Goal: Communication & Community: Answer question/provide support

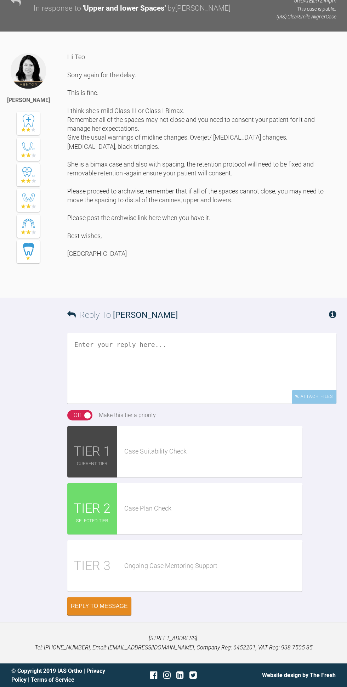
scroll to position [6946, 0]
click at [96, 361] on textarea at bounding box center [201, 368] width 269 height 71
click at [275, 356] on textarea "Good afternoon, Thank you very much [GEOGRAPHIC_DATA], I have sent scan and arc…" at bounding box center [201, 368] width 269 height 71
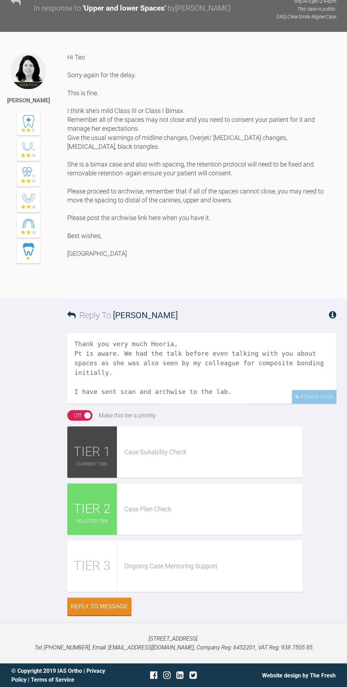
scroll to position [74, 0]
click at [191, 362] on textarea "Good afternoon, Thank you very much Hooria, Pt is aware. We had the talk before…" at bounding box center [201, 368] width 269 height 71
click at [264, 362] on textarea "Good afternoon, Thank you very much Hooria, Pt is aware. We had the talk before…" at bounding box center [201, 368] width 269 height 71
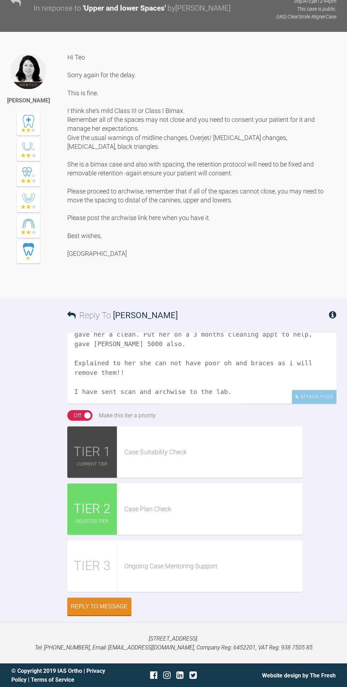
scroll to position [188, 0]
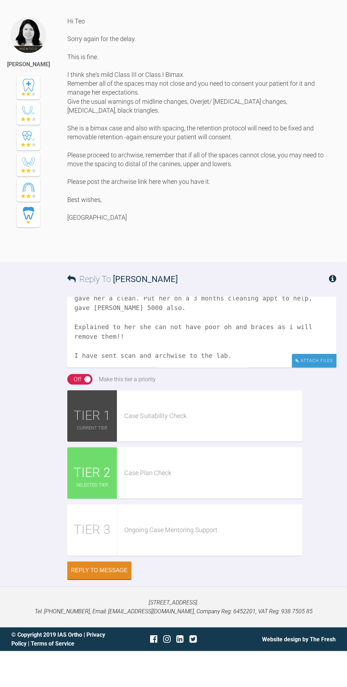
click at [298, 396] on icon at bounding box center [298, 397] width 4 height 4
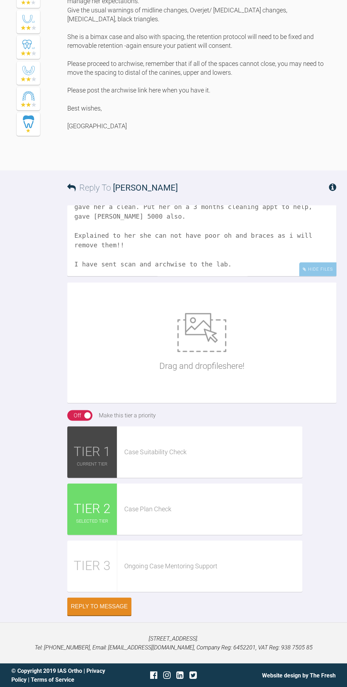
click at [281, 276] on textarea "Good afternoon, Thank you very much Hooria, Pt is aware. We had the talk before…" at bounding box center [201, 240] width 269 height 71
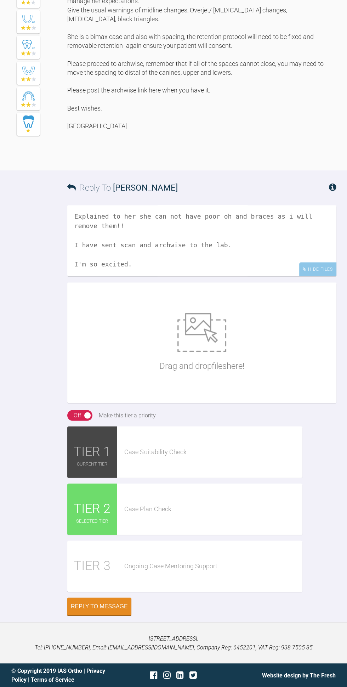
scroll to position [234, 0]
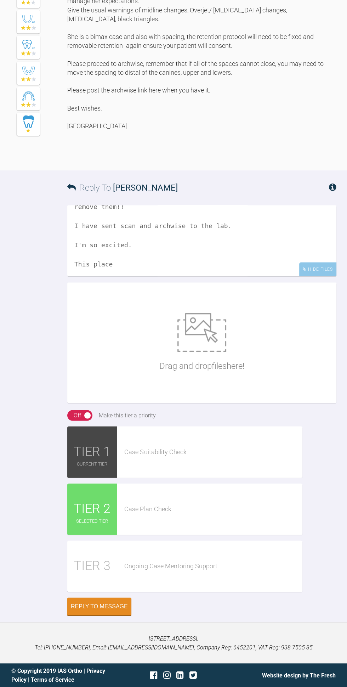
click at [213, 276] on textarea "Good afternoon, Thank you very much Hooria, Pt is aware. We had the talk before…" at bounding box center [201, 240] width 269 height 71
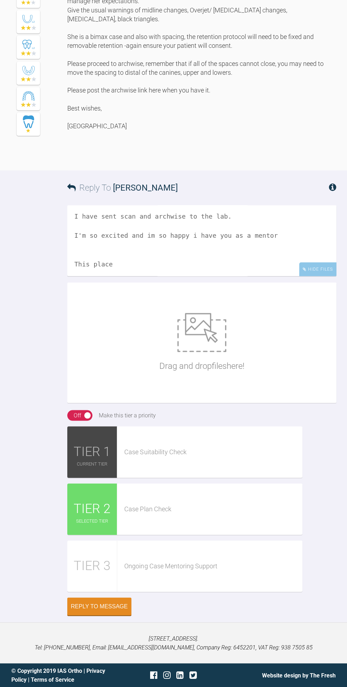
scroll to position [269, 0]
click at [252, 276] on textarea "Good afternoon, Thank you very much Hooria, Pt is aware. We had the talk before…" at bounding box center [201, 240] width 269 height 71
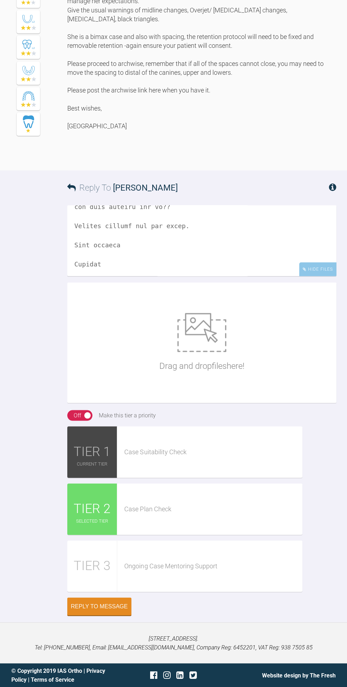
scroll to position [7074, 0]
type textarea "Good afternoon, Thank you very much Hooria, Pt is aware. We had the talk before…"
click at [112, 600] on button "Reply to Message" at bounding box center [99, 607] width 64 height 18
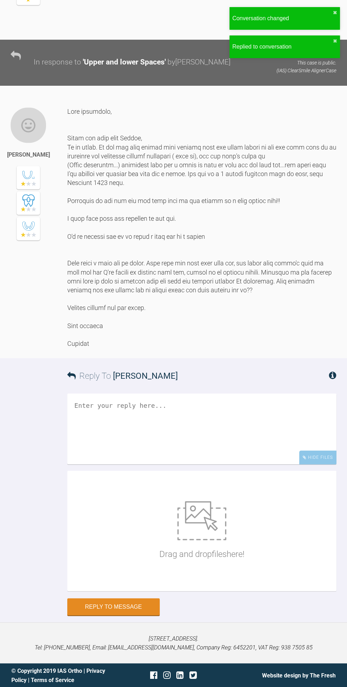
scroll to position [7205, 0]
